Goal: Transaction & Acquisition: Download file/media

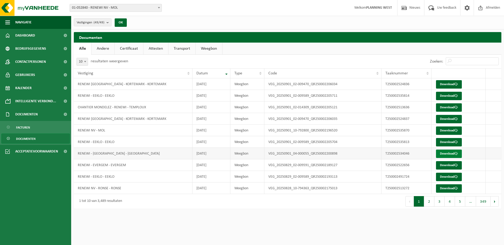
click at [441, 154] on link "Download" at bounding box center [449, 154] width 26 height 8
click at [445, 142] on link "Download" at bounding box center [449, 142] width 26 height 8
click at [155, 119] on td "RENEWI [GEOGRAPHIC_DATA] - KORTEMARK - KORTEMARK" at bounding box center [133, 119] width 119 height 12
click at [452, 132] on link "Download" at bounding box center [449, 131] width 26 height 8
click at [451, 152] on link "Download" at bounding box center [449, 154] width 26 height 8
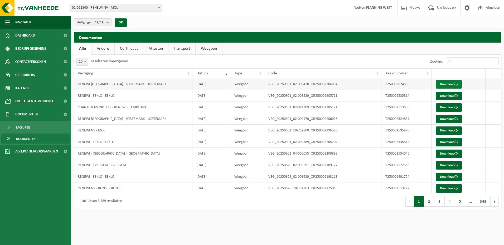
click at [442, 82] on link "Download" at bounding box center [449, 84] width 26 height 8
click at [449, 98] on link "Download" at bounding box center [449, 96] width 26 height 8
click at [439, 118] on link "Download" at bounding box center [449, 119] width 26 height 8
click at [125, 85] on td "RENEWI [GEOGRAPHIC_DATA] - KORTEMARK - KORTEMARK" at bounding box center [133, 84] width 119 height 12
click at [151, 99] on td "RENEWI - EEKLO - EEKLO" at bounding box center [133, 96] width 119 height 12
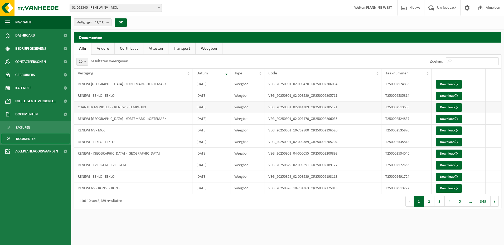
click at [152, 104] on td "CHANTIER MONDELEZ - RENEWI - TEMPLOUX" at bounding box center [133, 108] width 119 height 12
click at [141, 118] on td "RENEWI [GEOGRAPHIC_DATA] - KORTEMARK - KORTEMARK" at bounding box center [133, 119] width 119 height 12
